Goal: Task Accomplishment & Management: Use online tool/utility

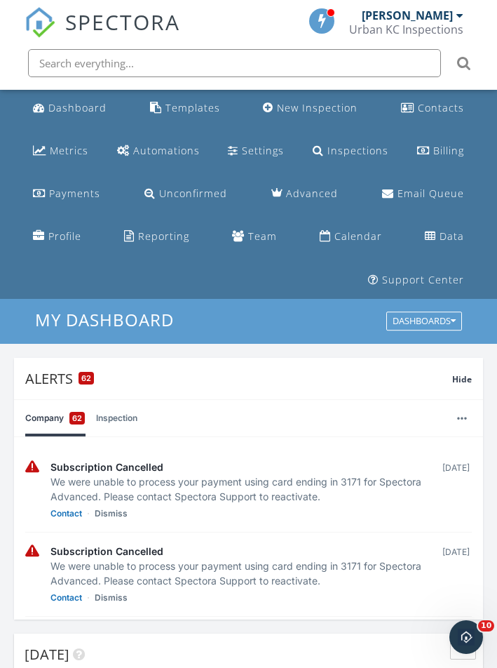
click at [464, 379] on span "Hide" at bounding box center [462, 379] width 20 height 12
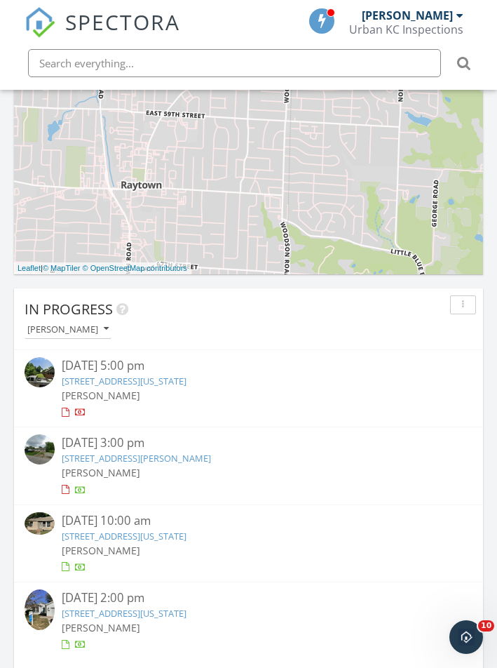
scroll to position [968, 0]
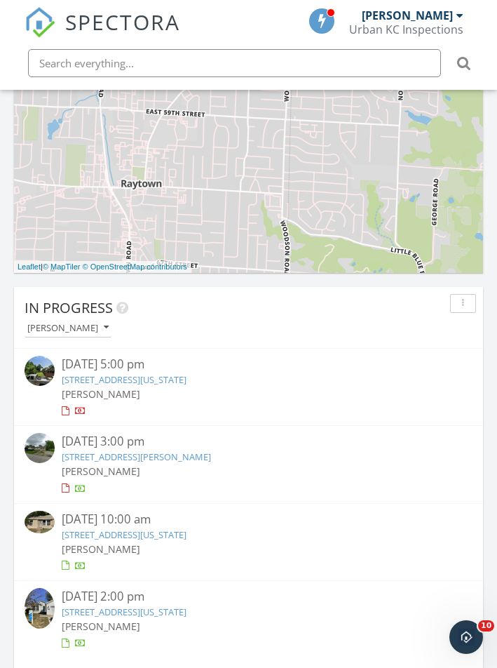
click at [232, 532] on div "3610 Norton Ave, Kansas City, MO 64128" at bounding box center [249, 534] width 374 height 13
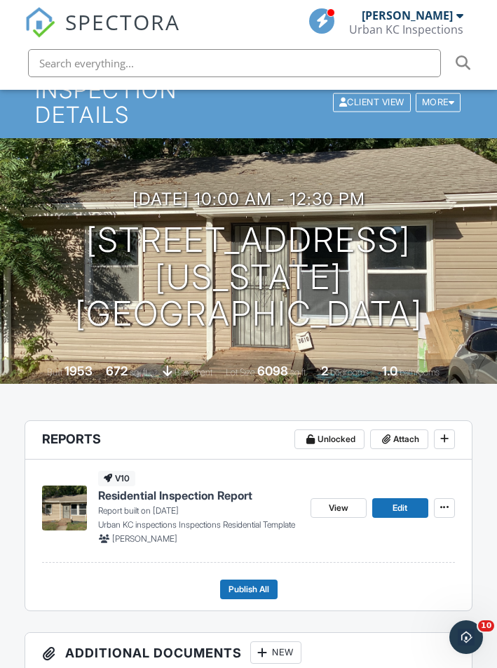
scroll to position [190, 0]
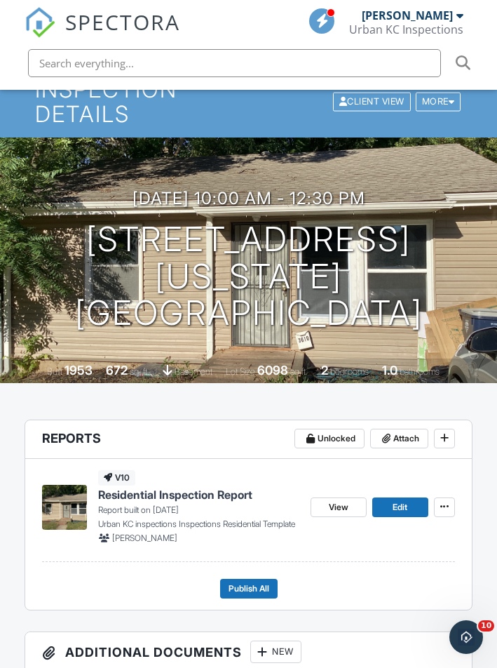
click at [341, 514] on span "View" at bounding box center [339, 507] width 20 height 14
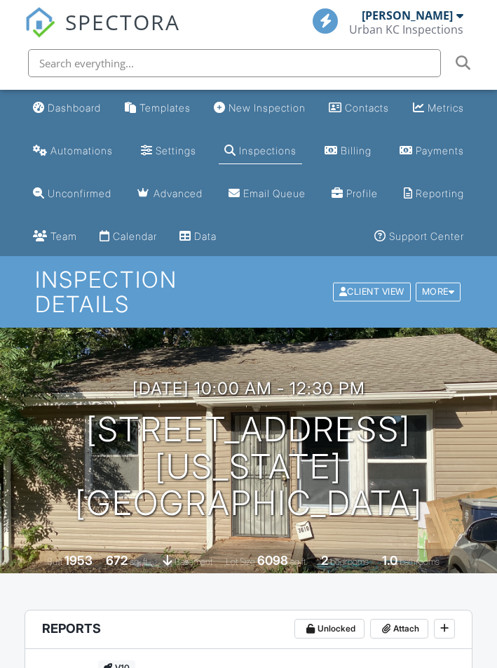
click at [443, 282] on div "More" at bounding box center [439, 291] width 46 height 19
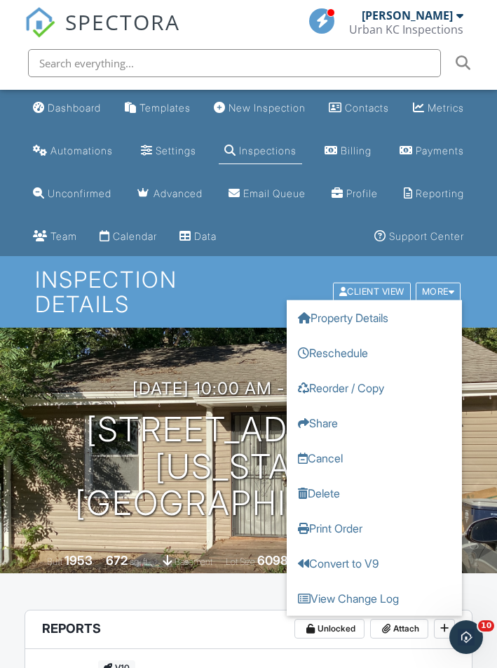
click at [371, 301] on div "Client View" at bounding box center [372, 291] width 78 height 19
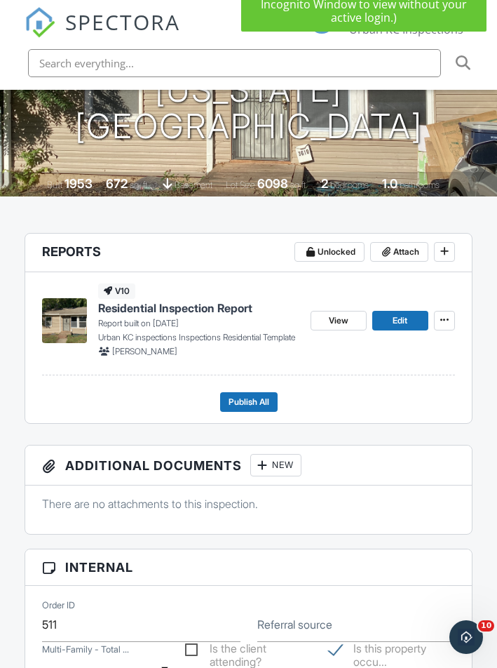
scroll to position [377, 0]
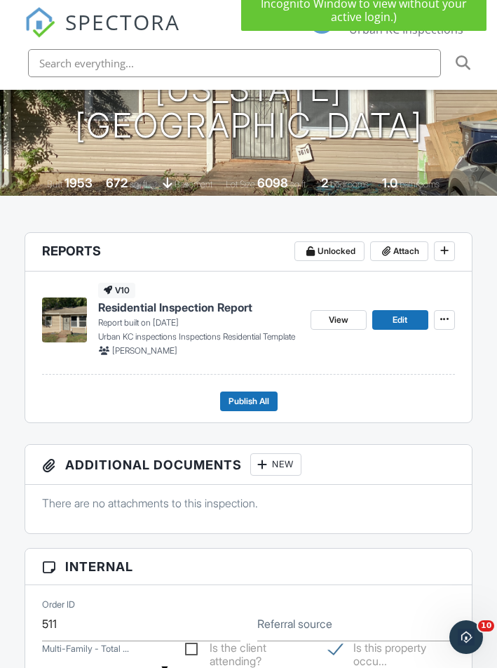
click at [439, 326] on span at bounding box center [445, 319] width 14 height 14
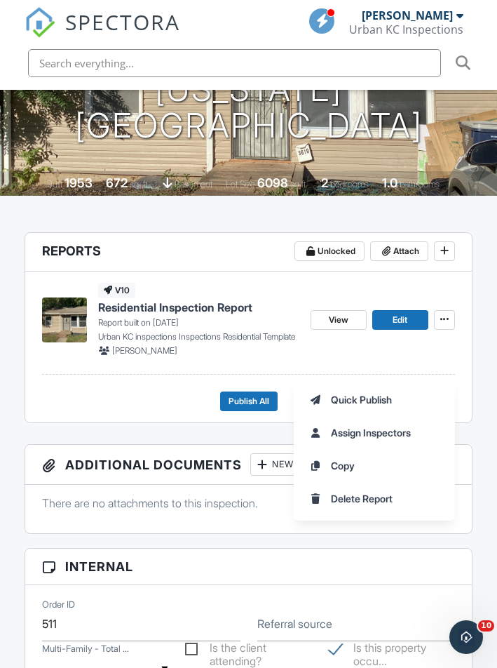
click at [404, 327] on span "Edit" at bounding box center [400, 320] width 15 height 14
